Goal: Check status: Check status

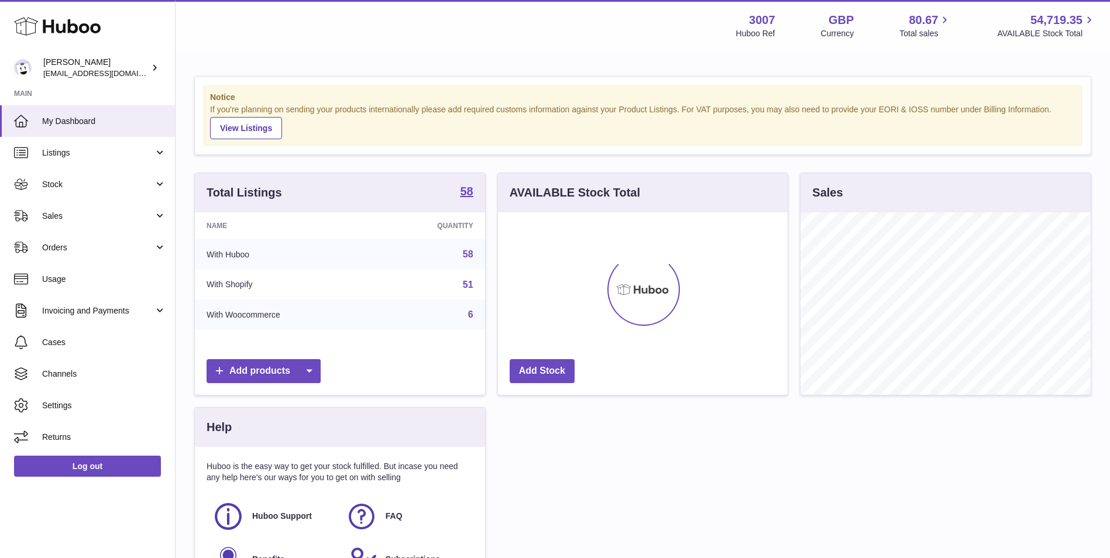
scroll to position [183, 290]
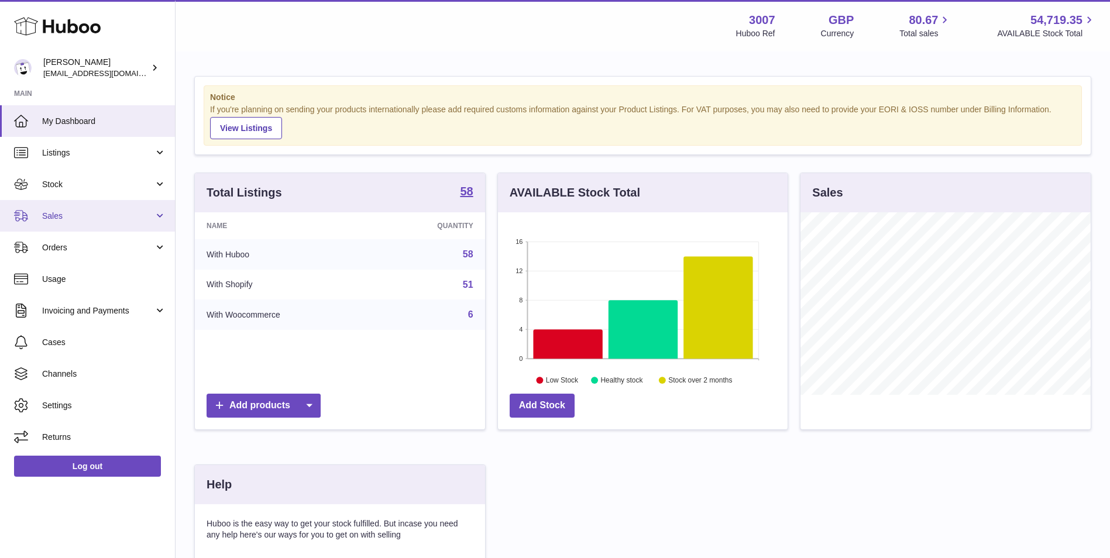
click at [121, 222] on link "Sales" at bounding box center [87, 216] width 175 height 32
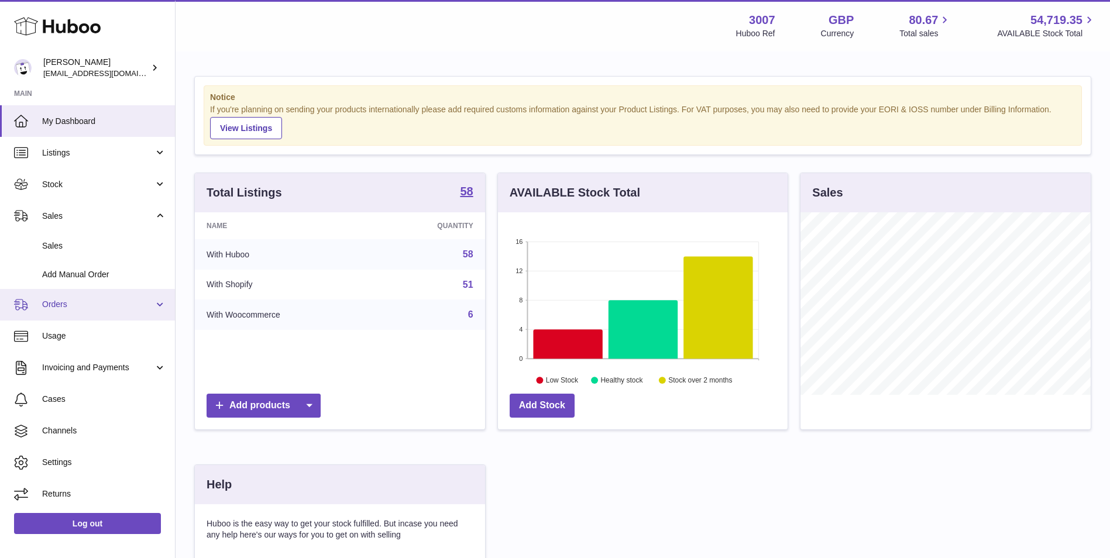
click at [114, 319] on link "Orders" at bounding box center [87, 305] width 175 height 32
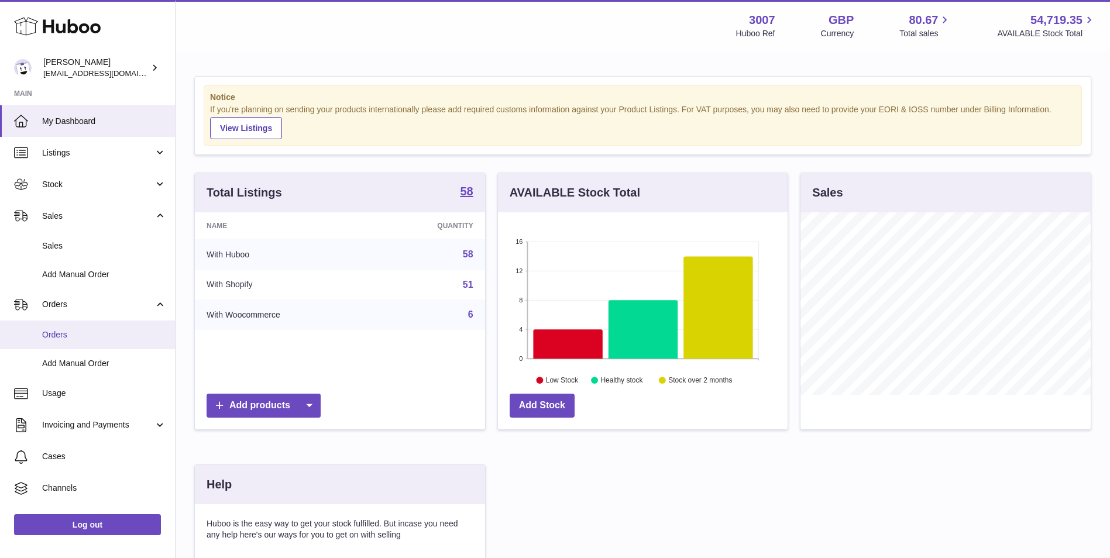
click at [115, 339] on span "Orders" at bounding box center [104, 334] width 124 height 11
click at [90, 248] on span "Sales" at bounding box center [104, 245] width 124 height 11
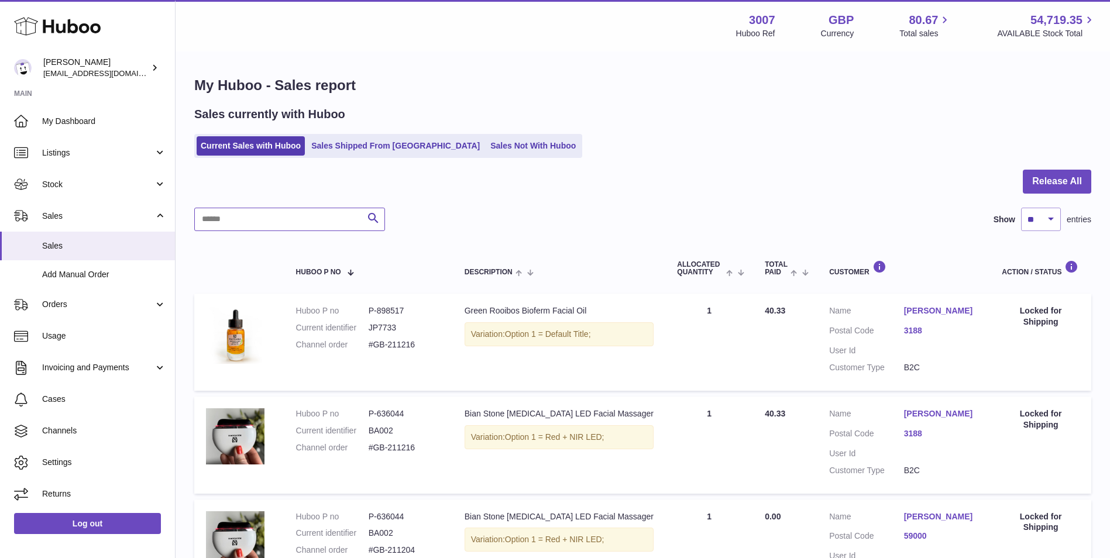
click at [343, 221] on input "text" at bounding box center [289, 219] width 191 height 23
paste input "*********"
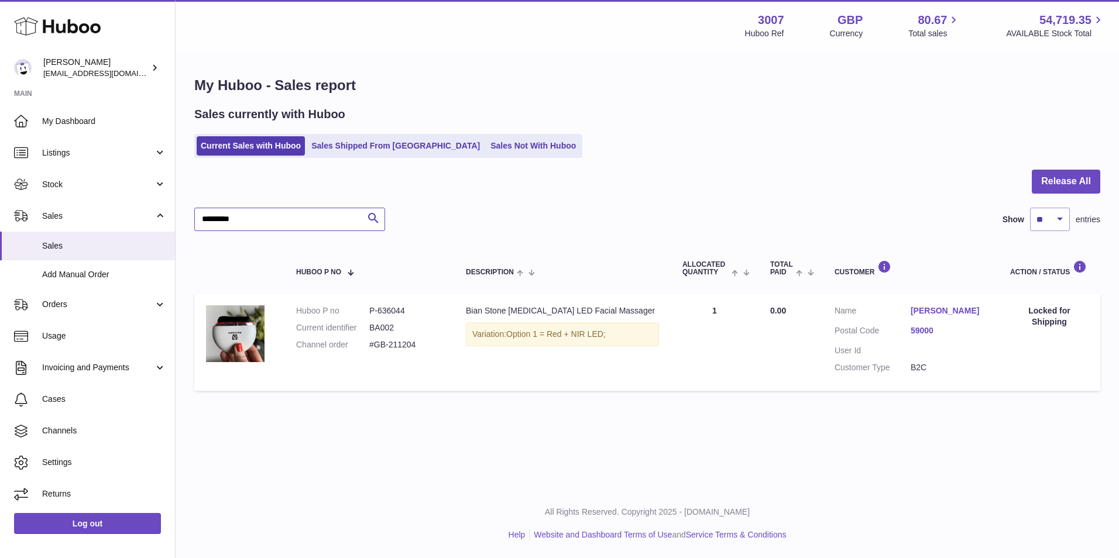
type input "*********"
click at [920, 315] on link "Mouni Driss" at bounding box center [948, 310] width 76 height 11
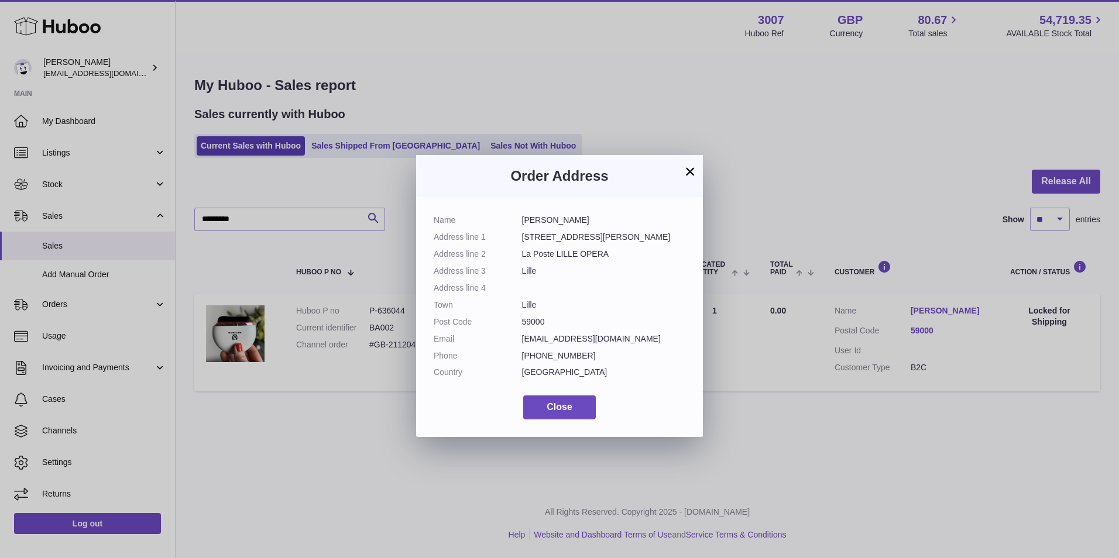
click at [561, 249] on dd "La Poste LILLE OPERA" at bounding box center [604, 254] width 164 height 11
copy dl "La Poste LILLE OPERA"
click at [693, 169] on button "×" at bounding box center [690, 171] width 14 height 14
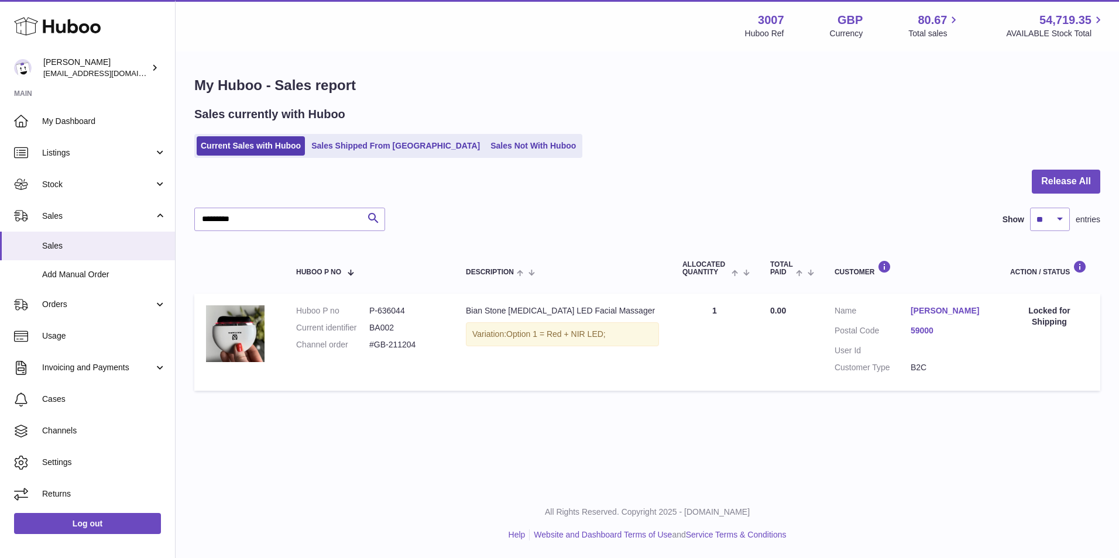
click at [386, 311] on dd "P-636044" at bounding box center [405, 310] width 73 height 11
copy dd "636044"
